Goal: Task Accomplishment & Management: Manage account settings

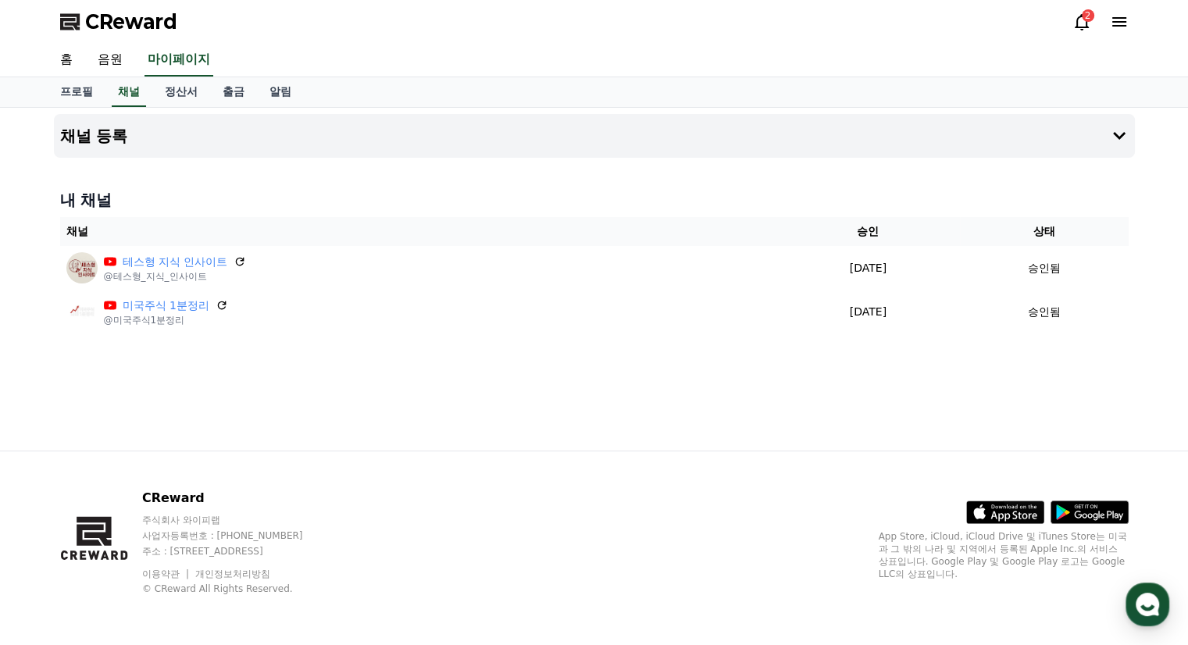
click at [1086, 22] on icon at bounding box center [1082, 22] width 14 height 16
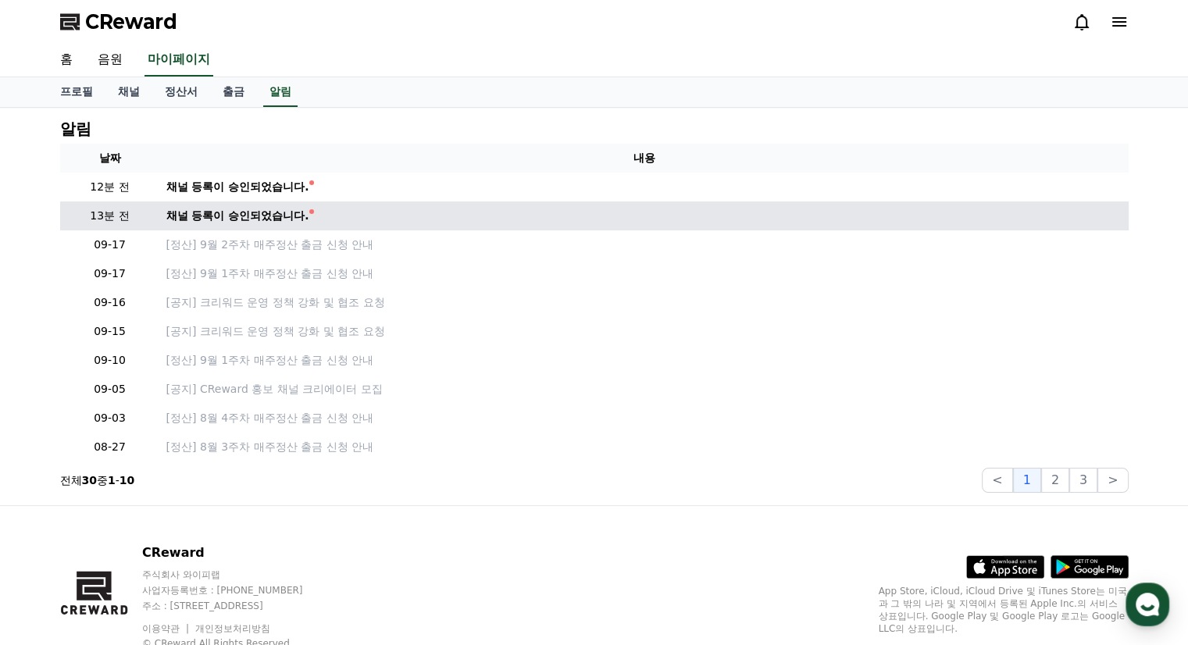
click at [286, 218] on div "채널 등록이 승인되었습니다." at bounding box center [237, 216] width 143 height 16
click at [289, 214] on div "채널 등록이 승인되었습니다." at bounding box center [237, 216] width 143 height 16
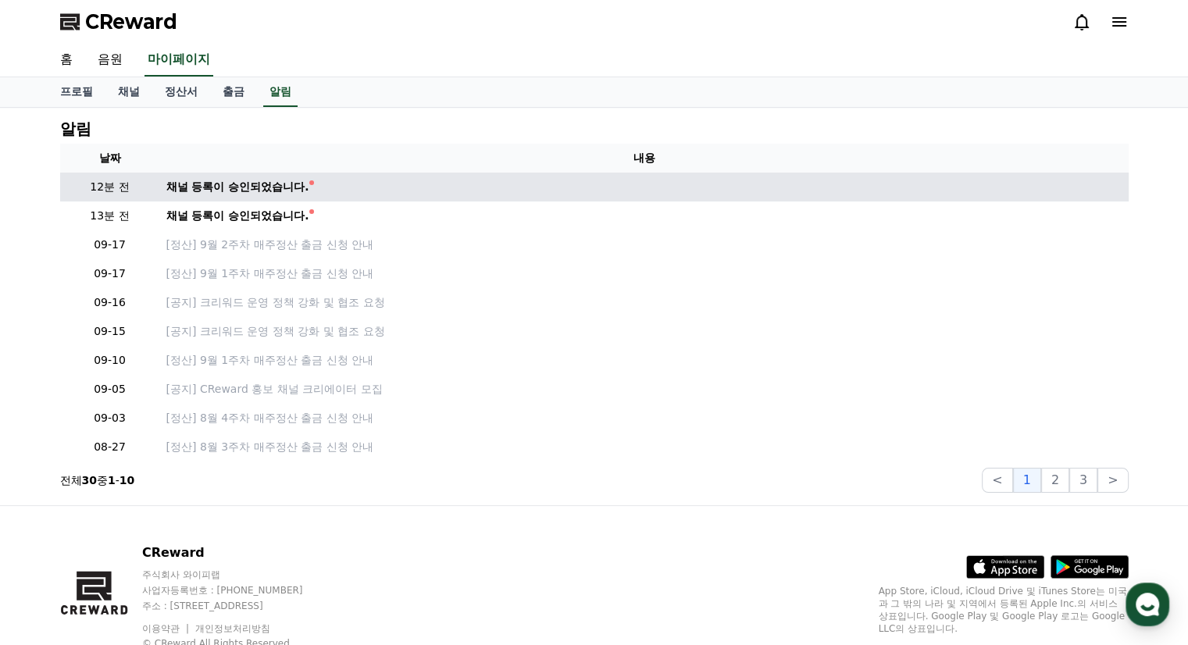
click at [298, 194] on td "채널 등록이 승인되었습니다." at bounding box center [644, 187] width 969 height 29
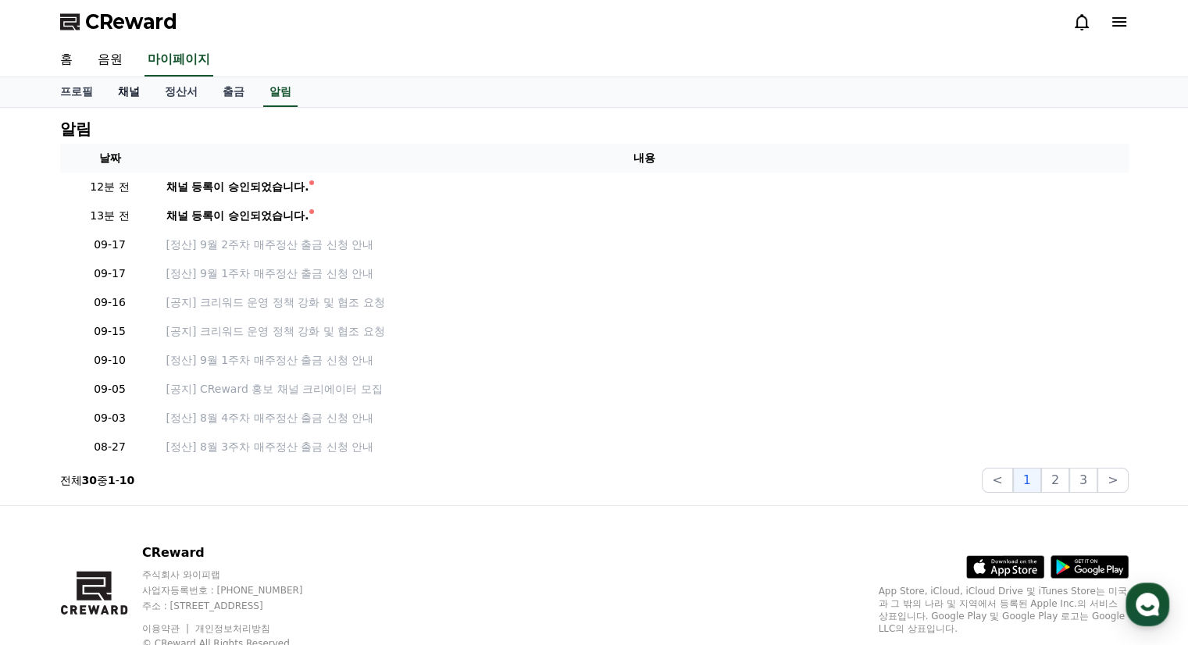
click at [135, 95] on link "채널" at bounding box center [128, 92] width 47 height 30
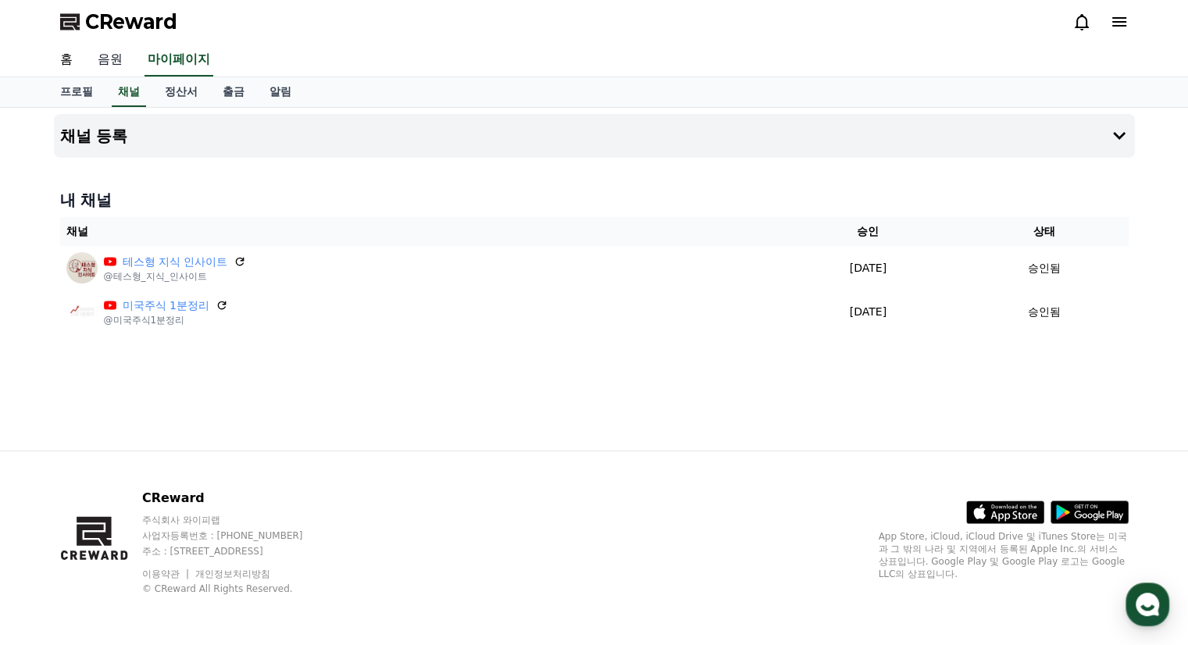
click at [121, 66] on link "음원" at bounding box center [110, 60] width 50 height 33
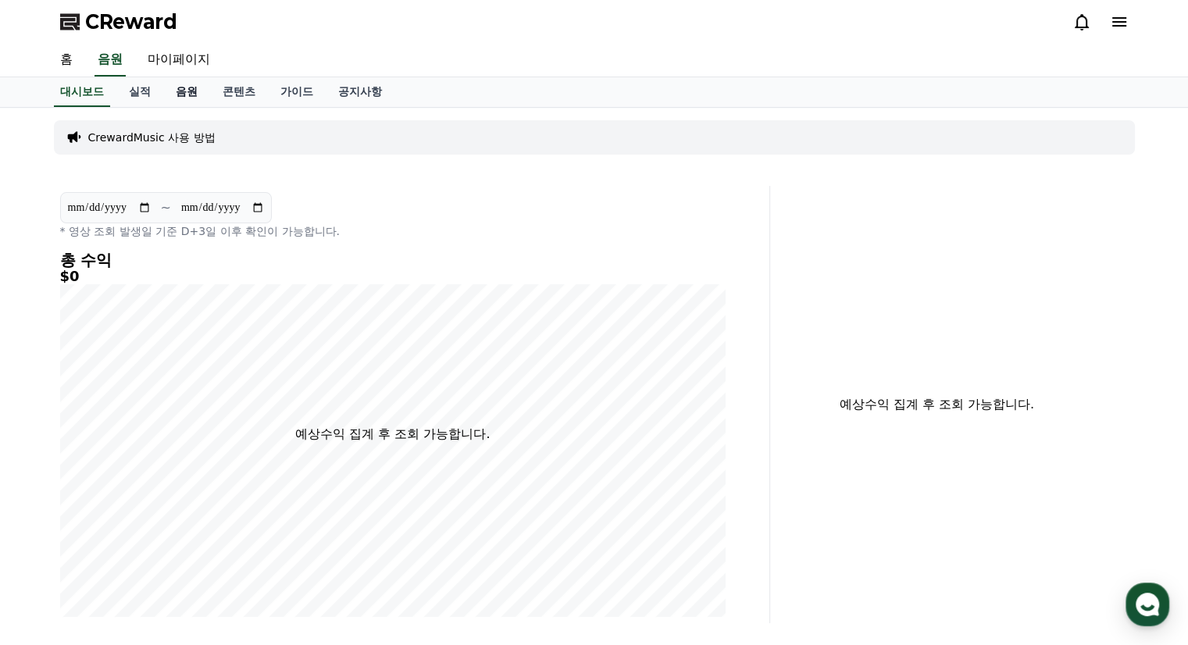
click at [191, 91] on link "음원" at bounding box center [186, 92] width 47 height 30
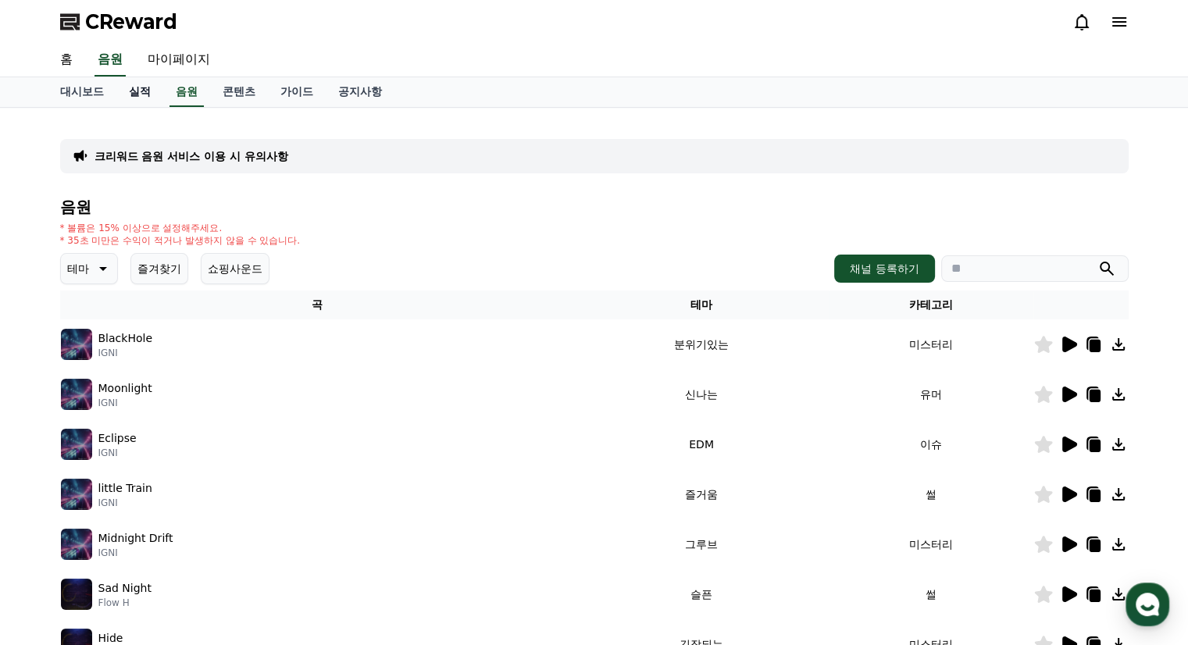
click at [148, 95] on link "실적" at bounding box center [139, 92] width 47 height 30
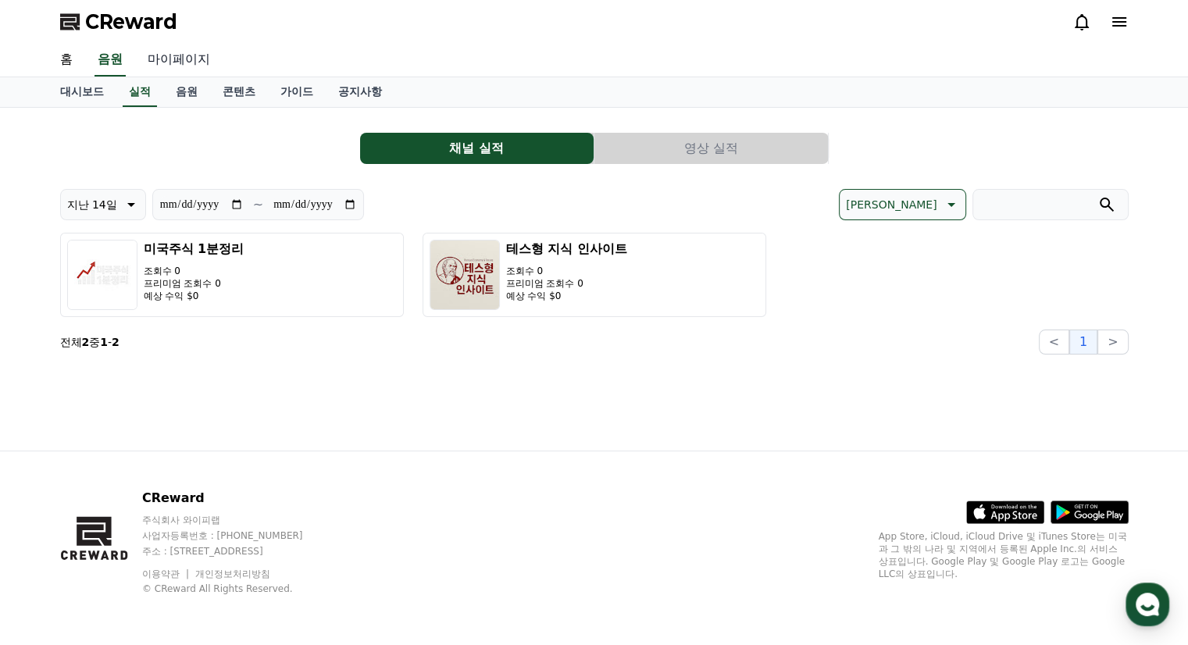
click at [172, 60] on link "마이페이지" at bounding box center [178, 60] width 87 height 33
select select "**********"
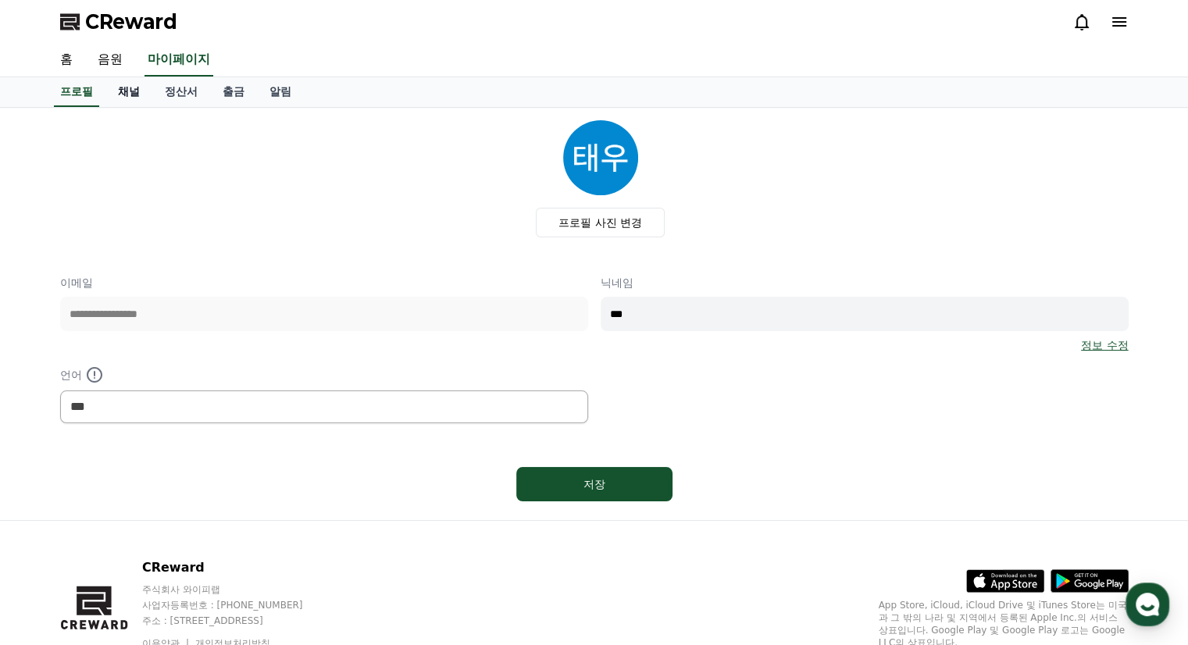
click at [143, 95] on link "채널" at bounding box center [128, 92] width 47 height 30
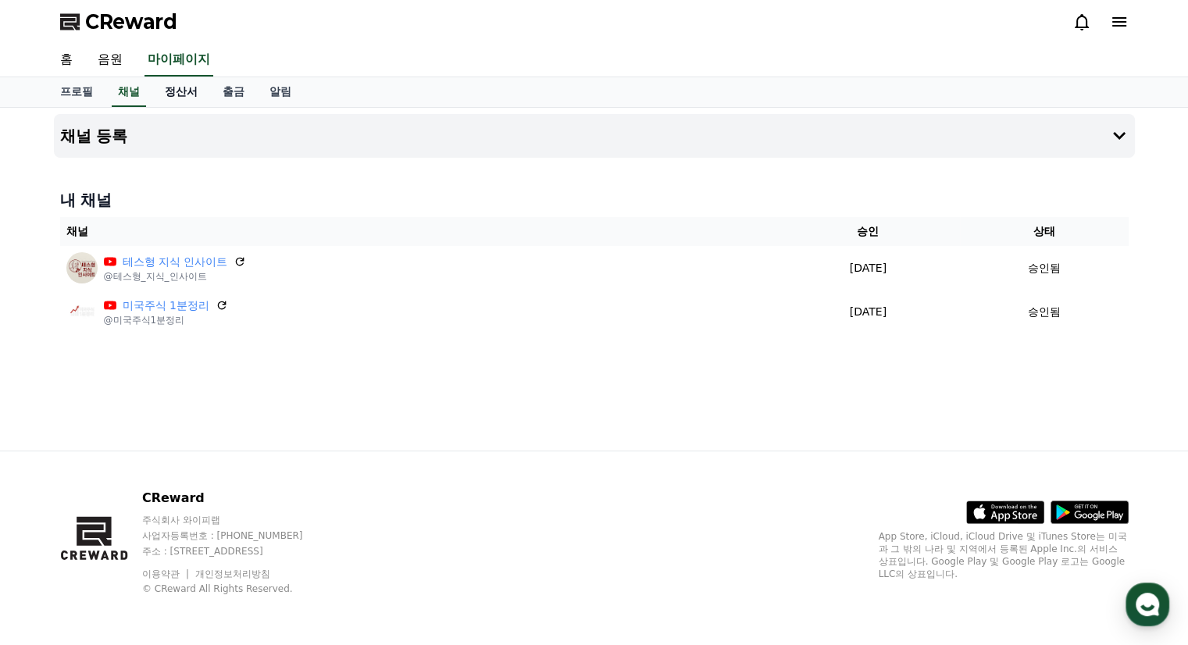
click at [184, 95] on link "정산서" at bounding box center [181, 92] width 58 height 30
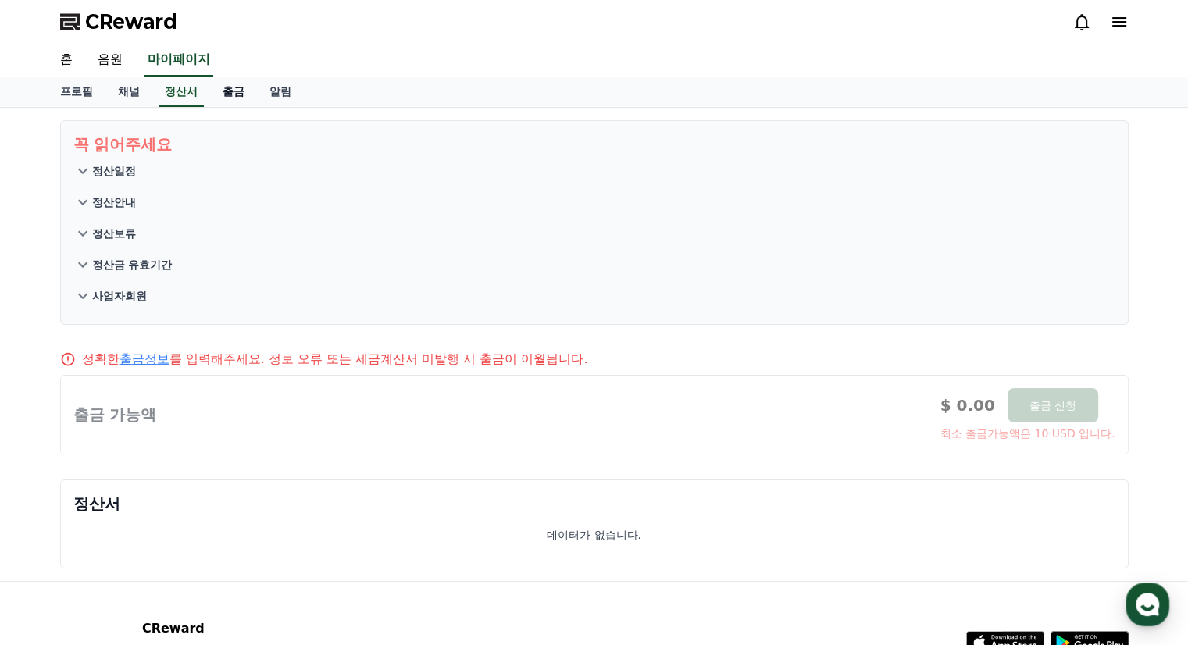
click at [238, 88] on link "출금" at bounding box center [233, 92] width 47 height 30
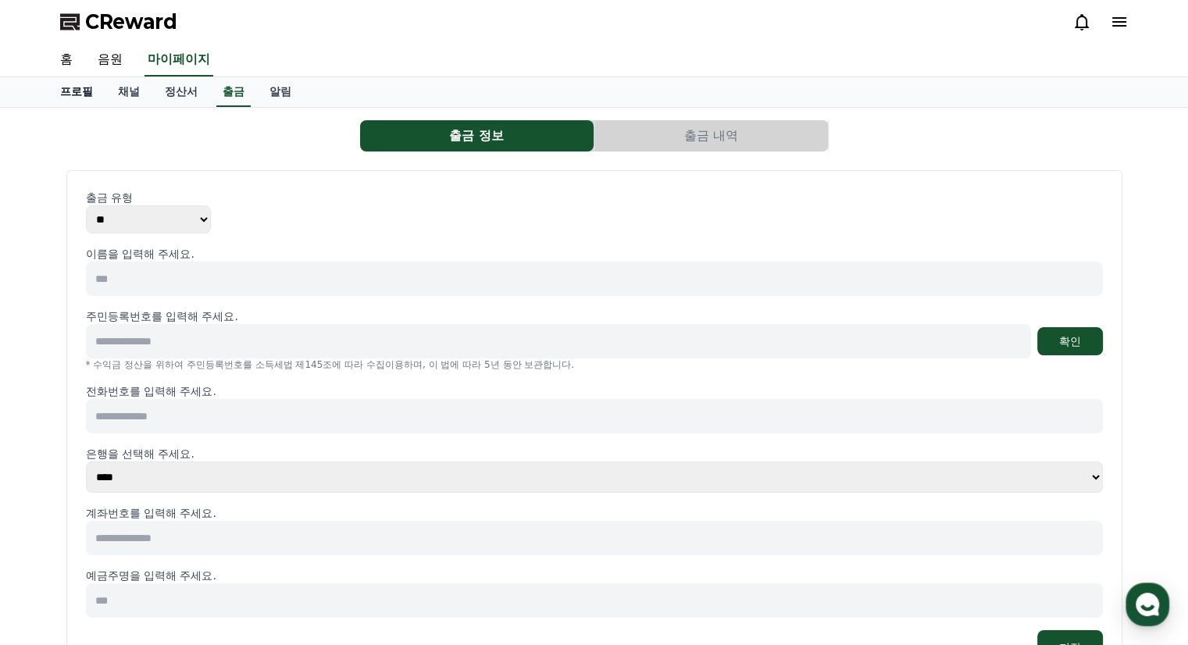
click at [73, 93] on link "프로필" at bounding box center [77, 92] width 58 height 30
select select "**********"
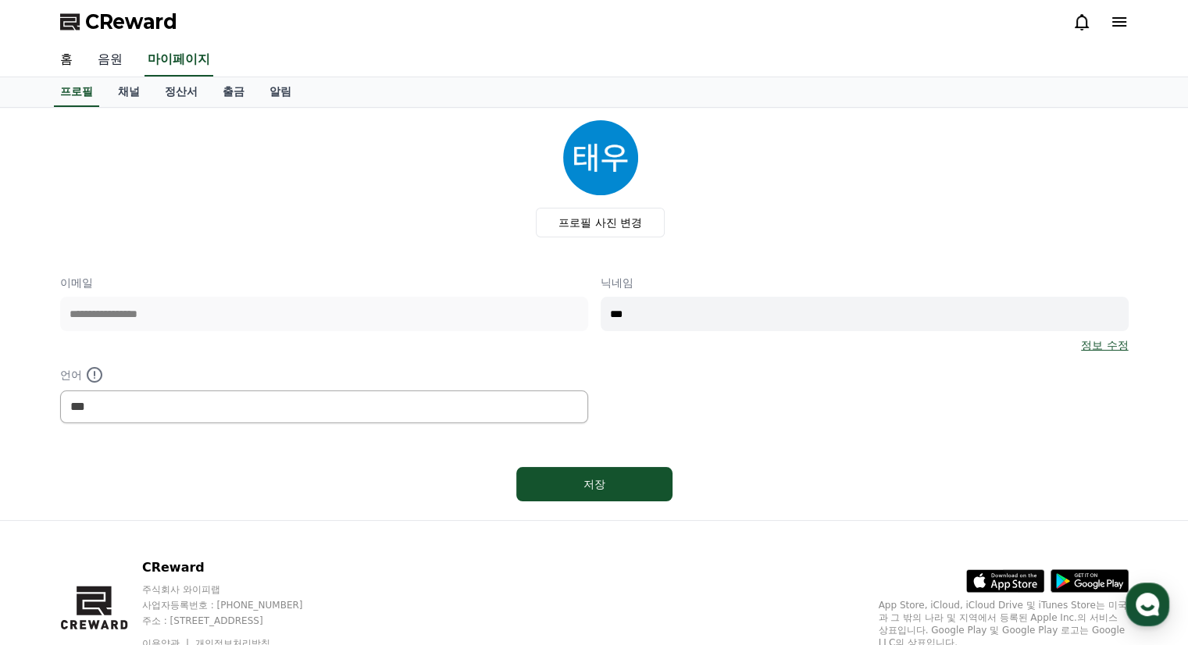
click at [112, 55] on link "음원" at bounding box center [110, 60] width 50 height 33
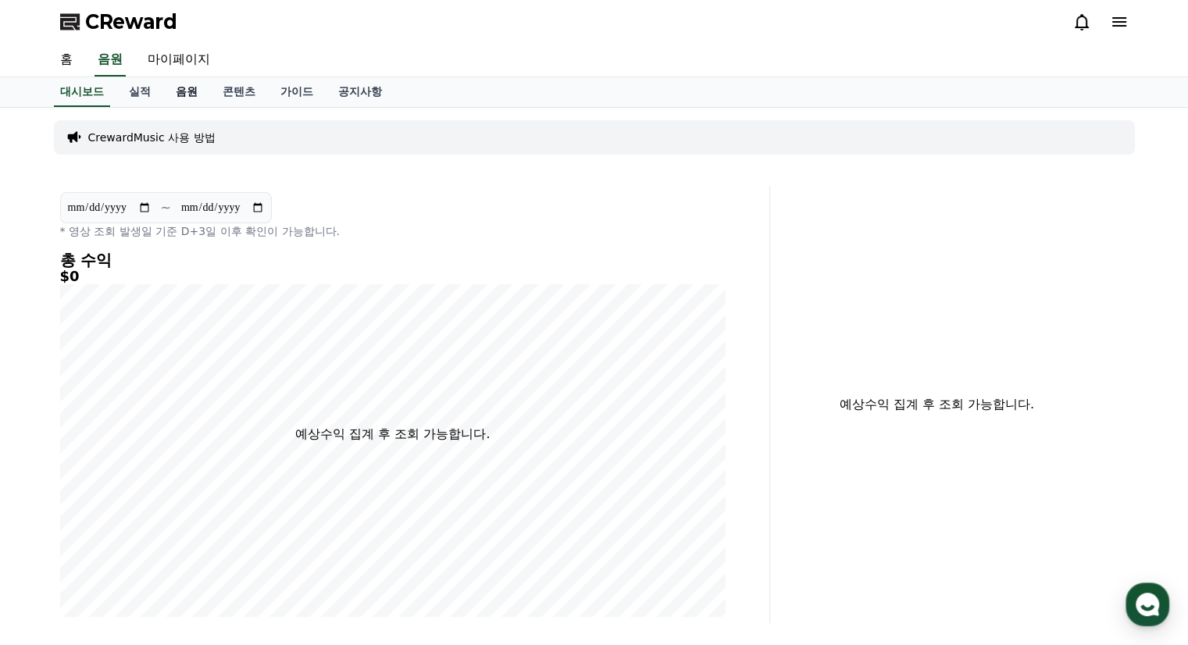
click at [178, 91] on link "음원" at bounding box center [186, 92] width 47 height 30
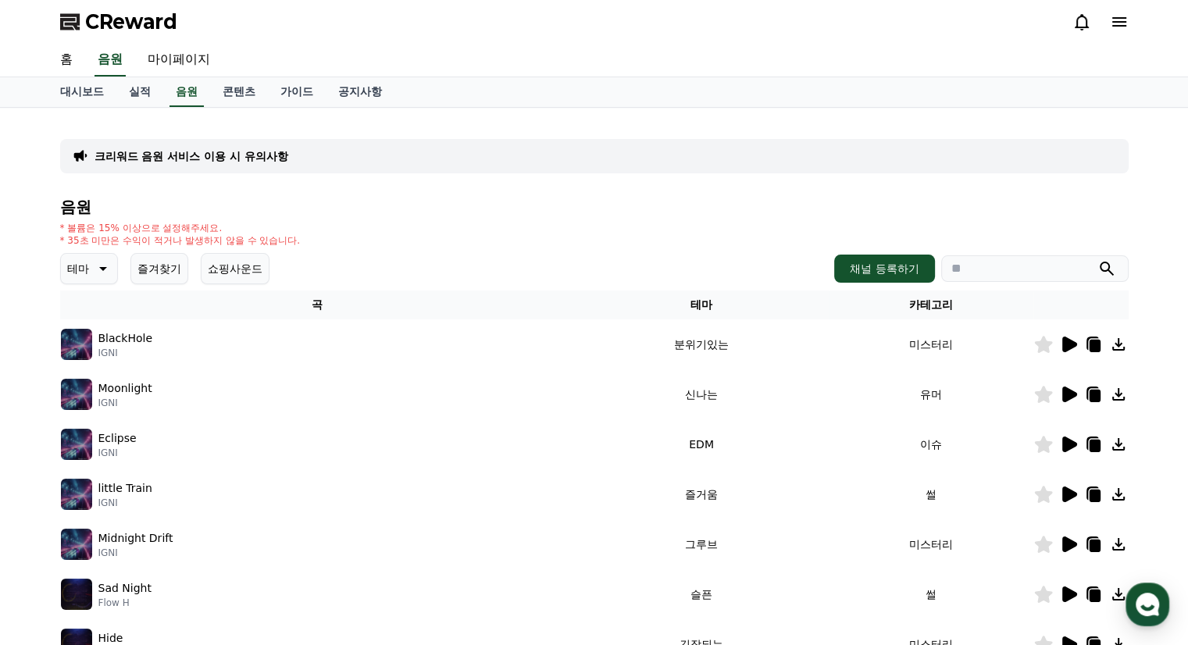
click at [257, 155] on p "크리워드 음원 서비스 이용 시 유의사항" at bounding box center [192, 156] width 194 height 16
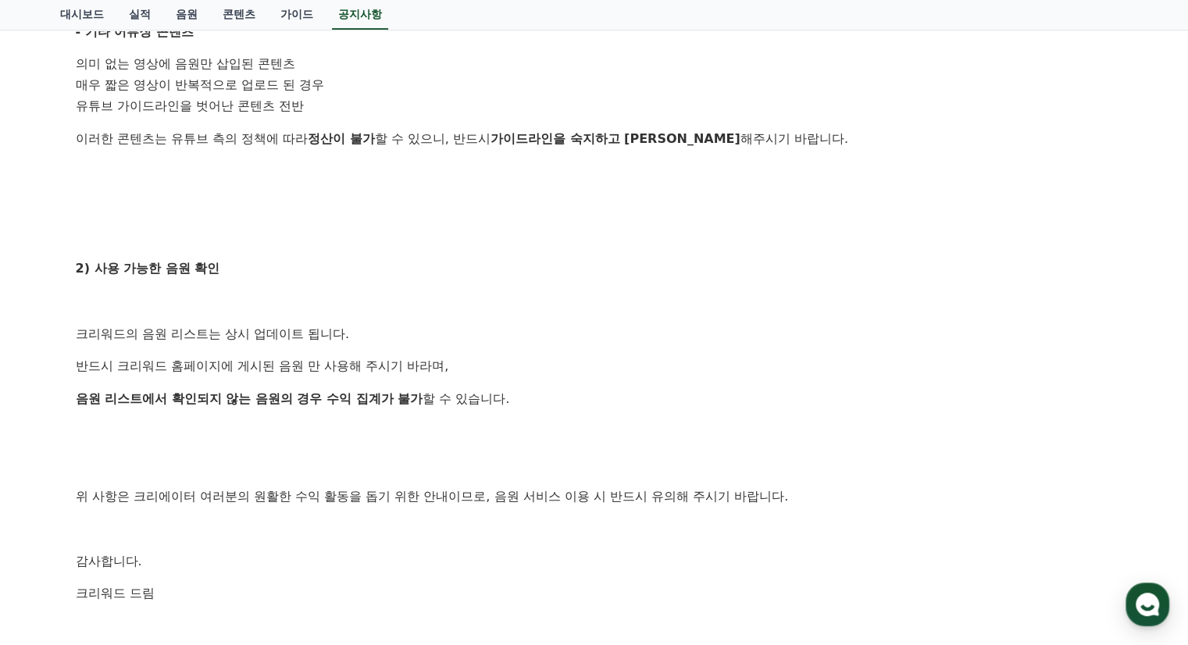
scroll to position [781, 0]
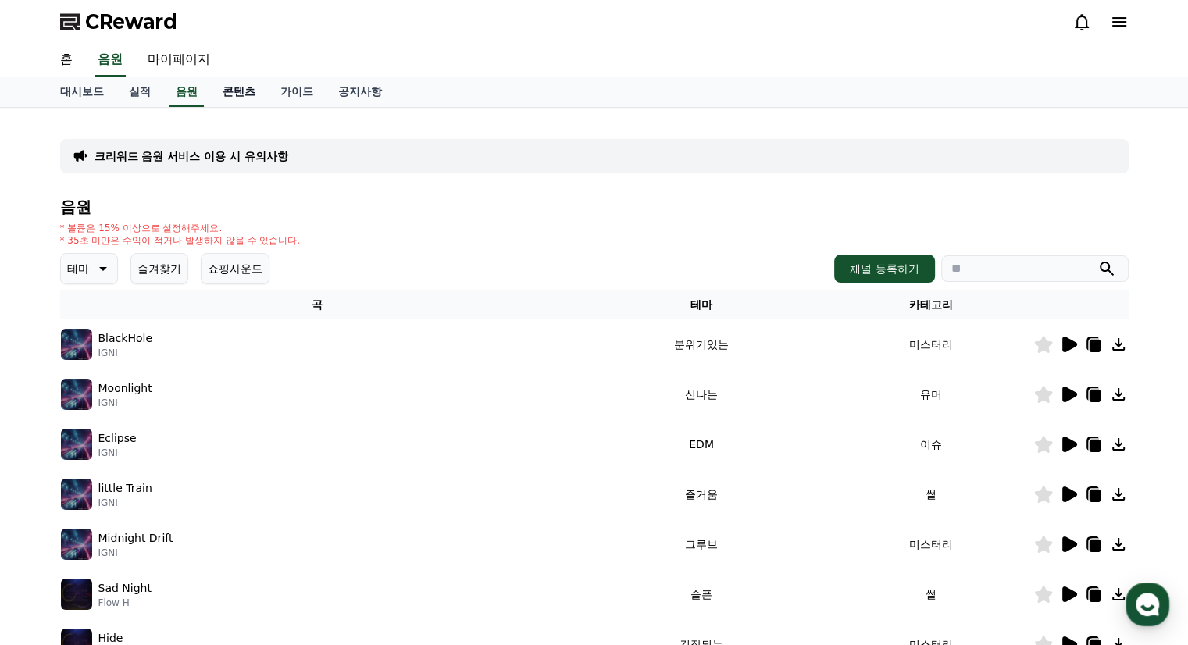
click at [231, 95] on link "콘텐츠" at bounding box center [239, 92] width 58 height 30
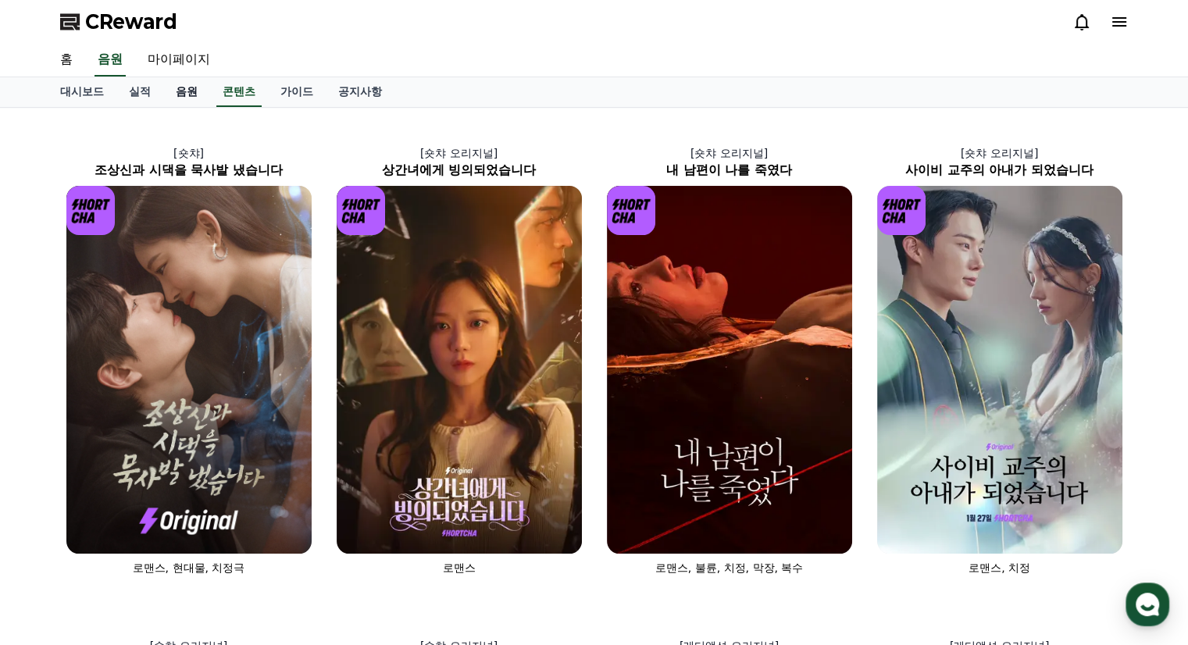
click at [187, 95] on link "음원" at bounding box center [186, 92] width 47 height 30
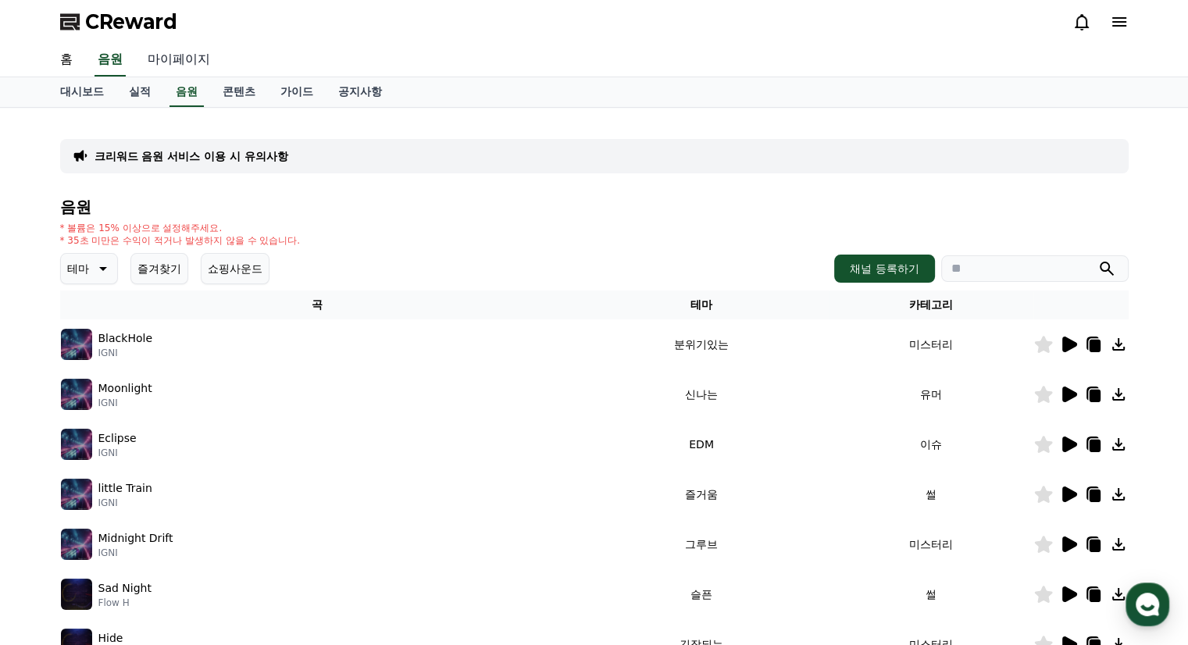
click at [175, 62] on link "마이페이지" at bounding box center [178, 60] width 87 height 33
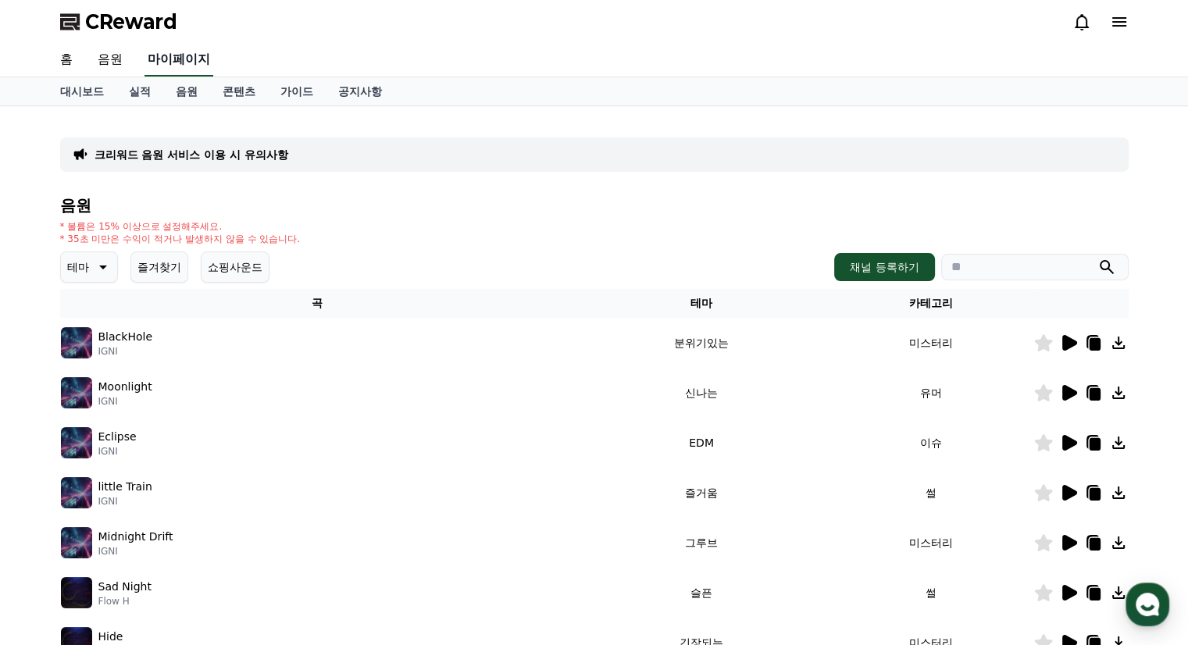
select select "**********"
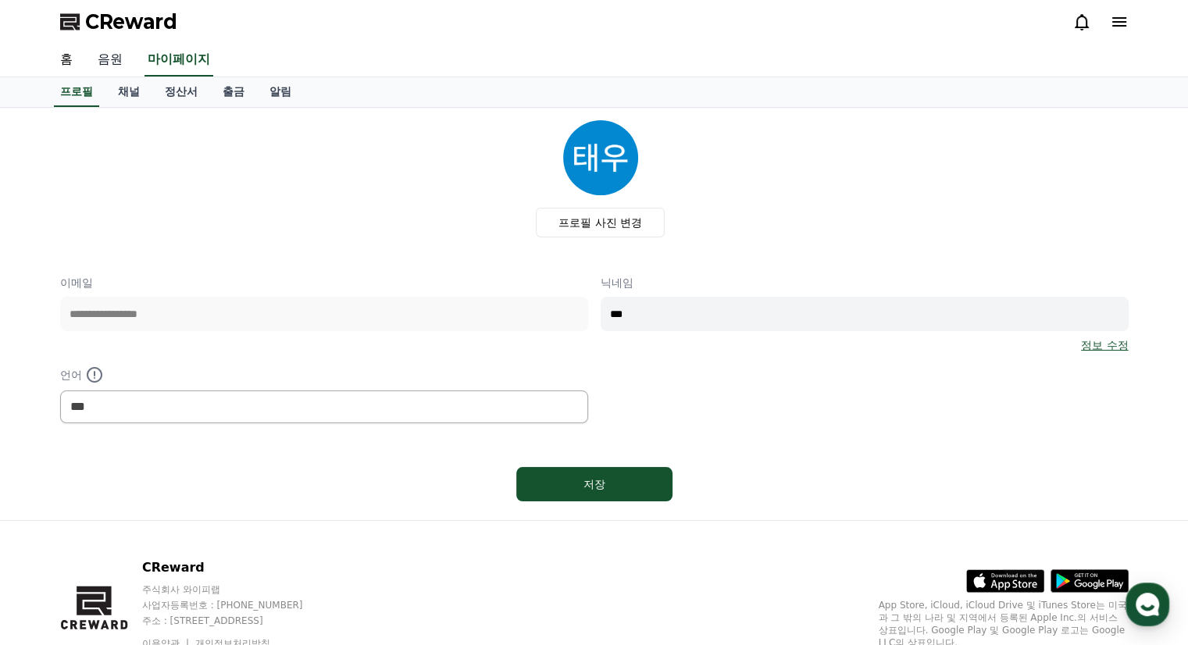
click at [110, 60] on link "음원" at bounding box center [110, 60] width 50 height 33
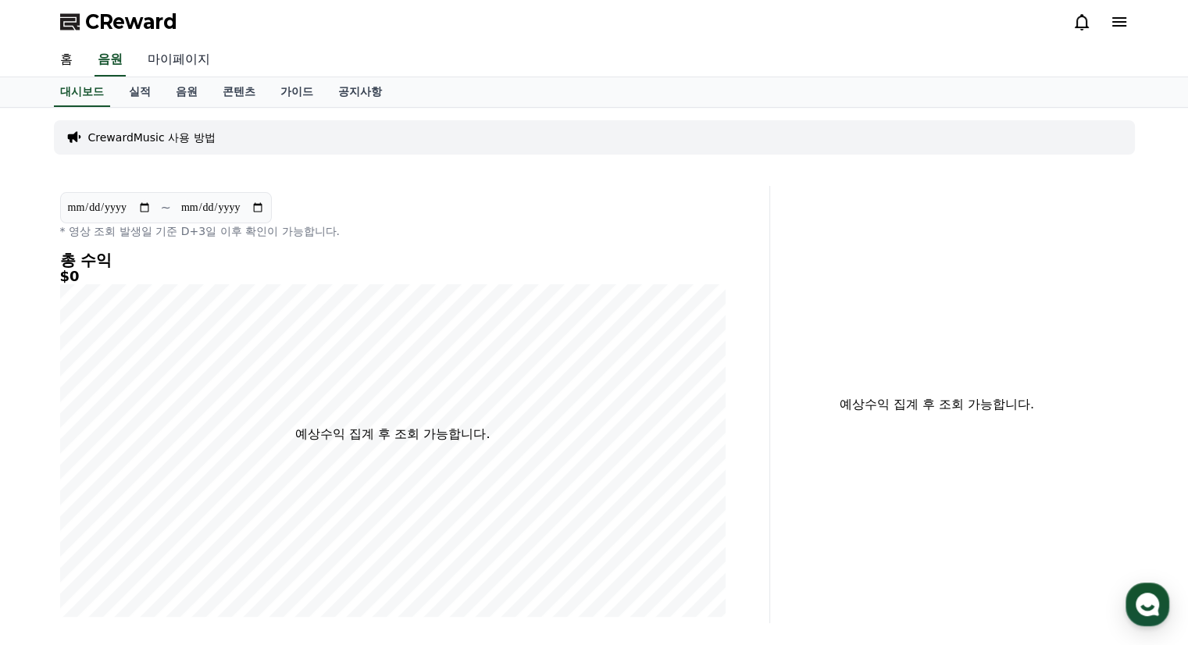
click at [187, 63] on link "마이페이지" at bounding box center [178, 60] width 87 height 33
select select "**********"
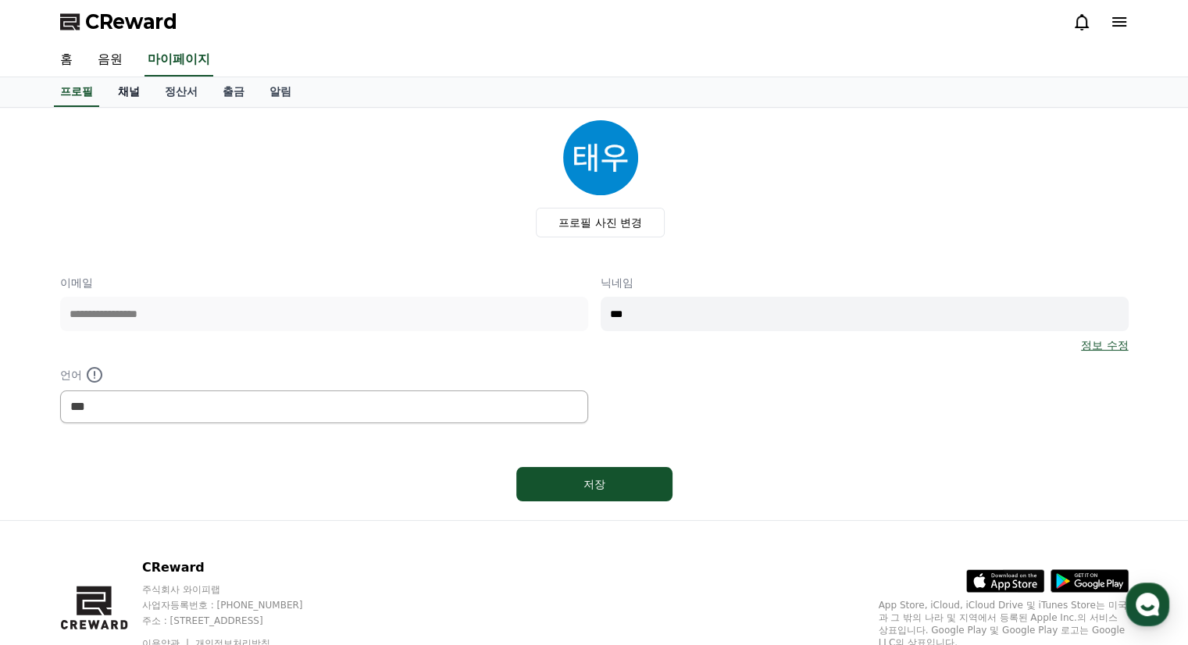
click at [139, 88] on link "채널" at bounding box center [128, 92] width 47 height 30
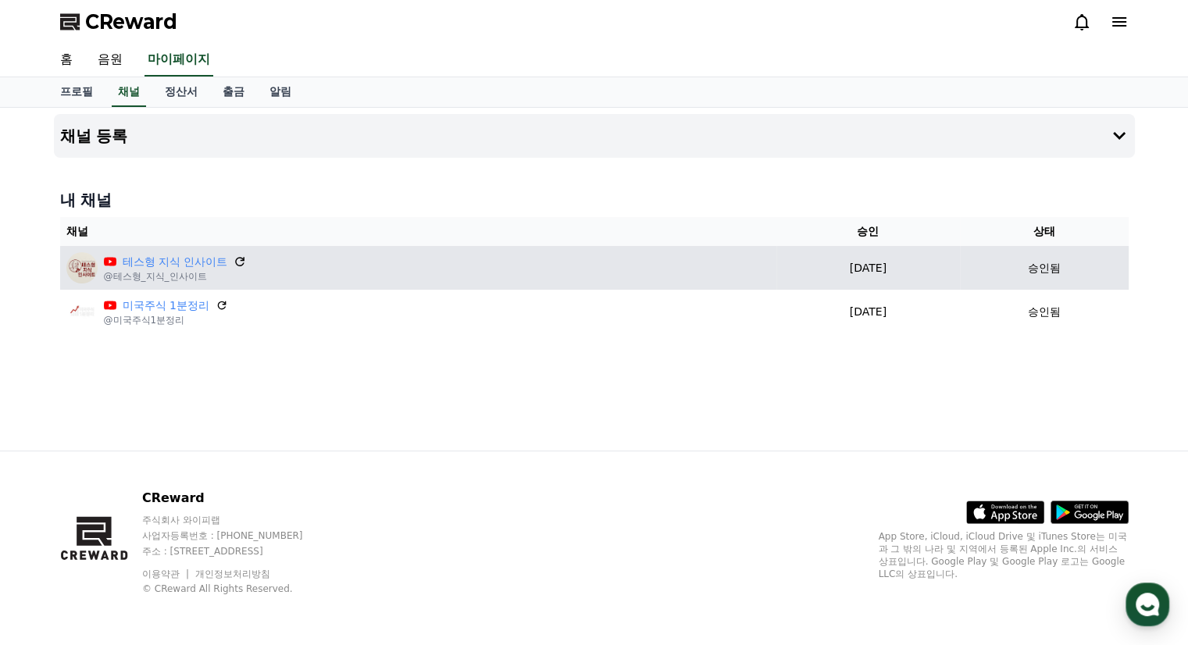
click at [241, 259] on icon at bounding box center [240, 261] width 9 height 9
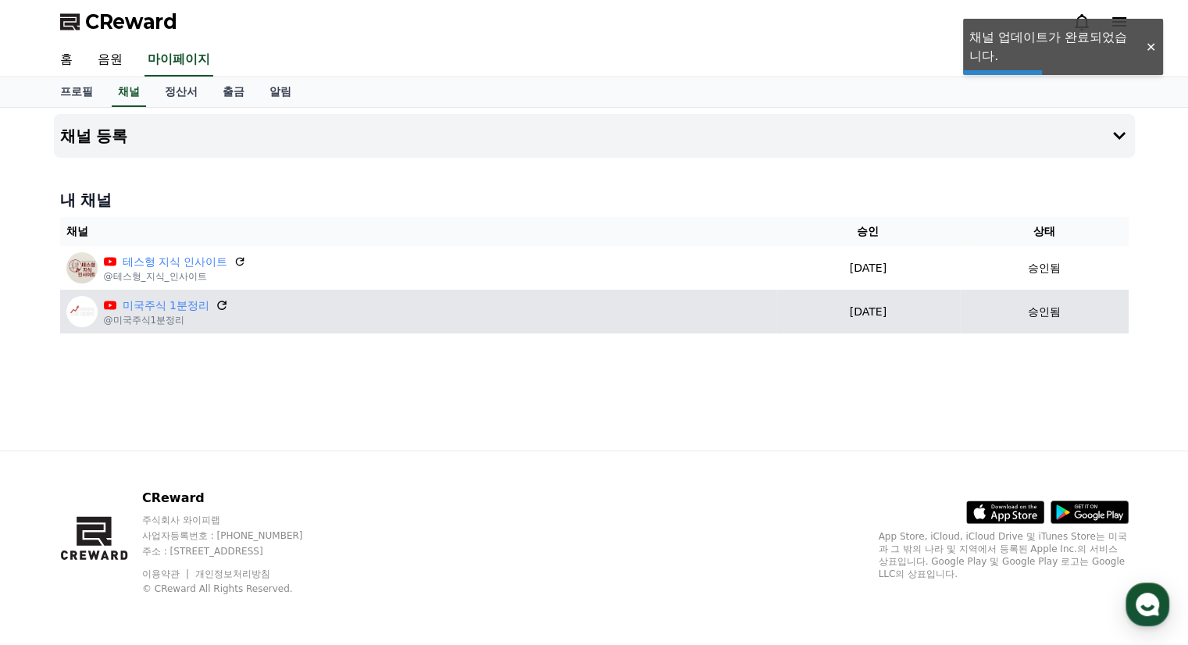
click at [221, 302] on icon at bounding box center [222, 305] width 14 height 14
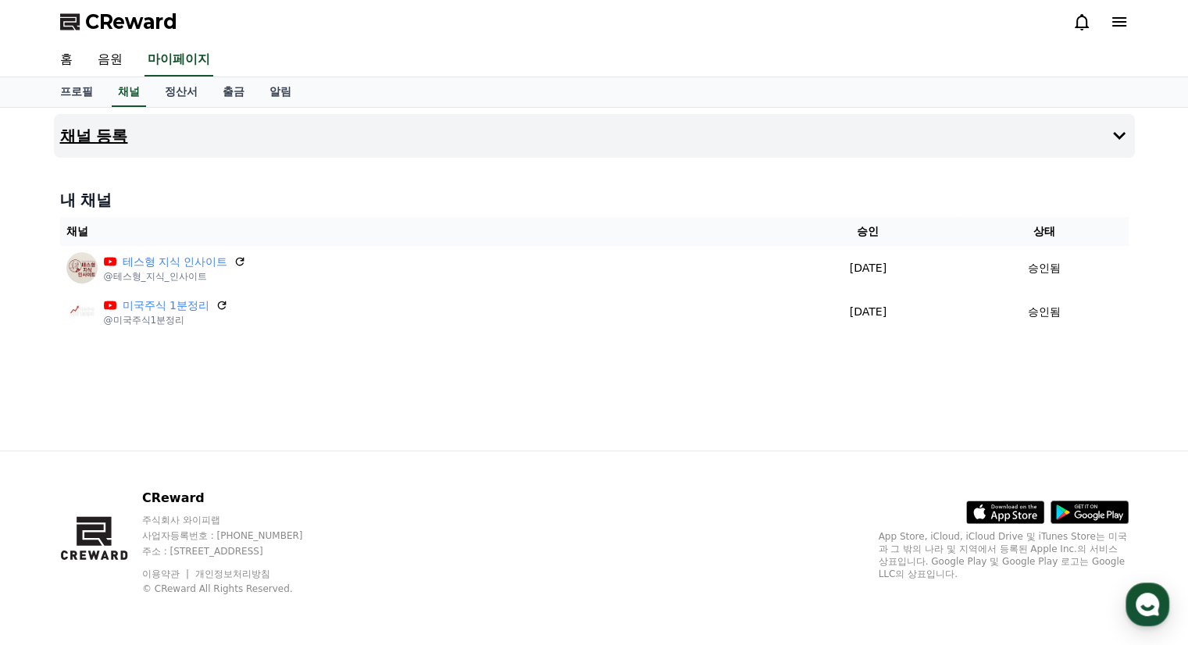
click at [483, 135] on button "채널 등록" at bounding box center [594, 136] width 1081 height 44
